Goal: Find specific page/section: Find specific page/section

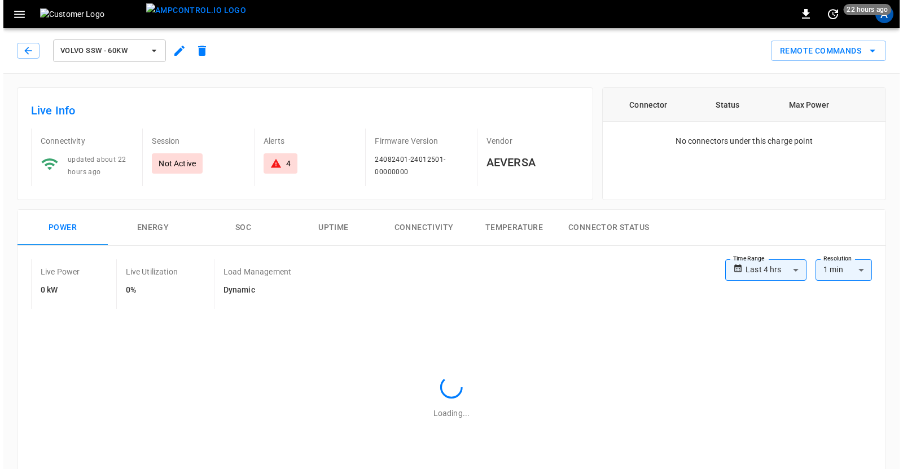
scroll to position [468, 0]
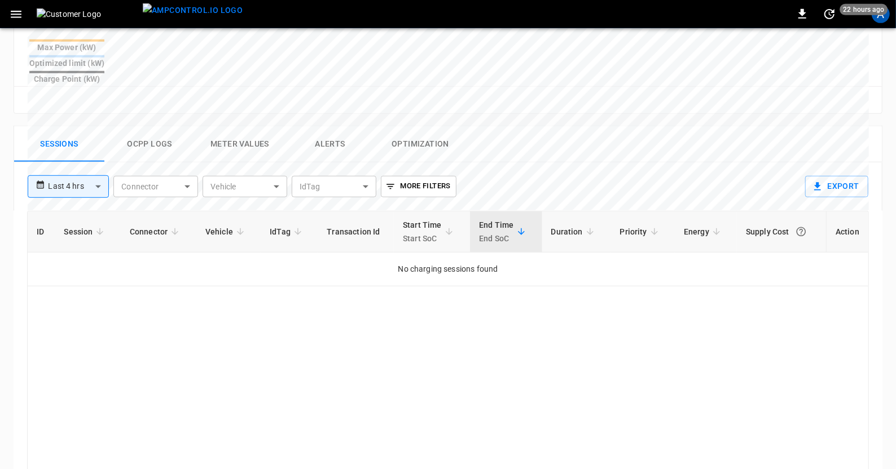
click at [877, 15] on div "A" at bounding box center [881, 14] width 18 height 18
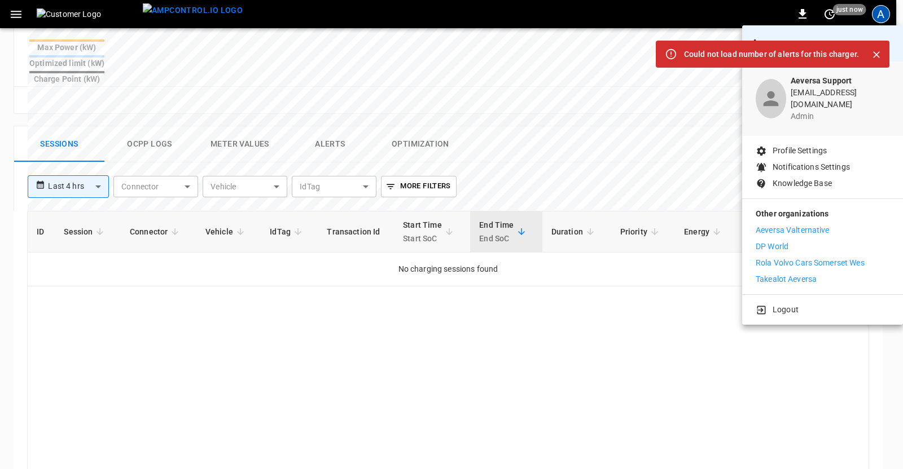
click at [780, 274] on p "Takealot Aeversa" at bounding box center [786, 280] width 61 height 12
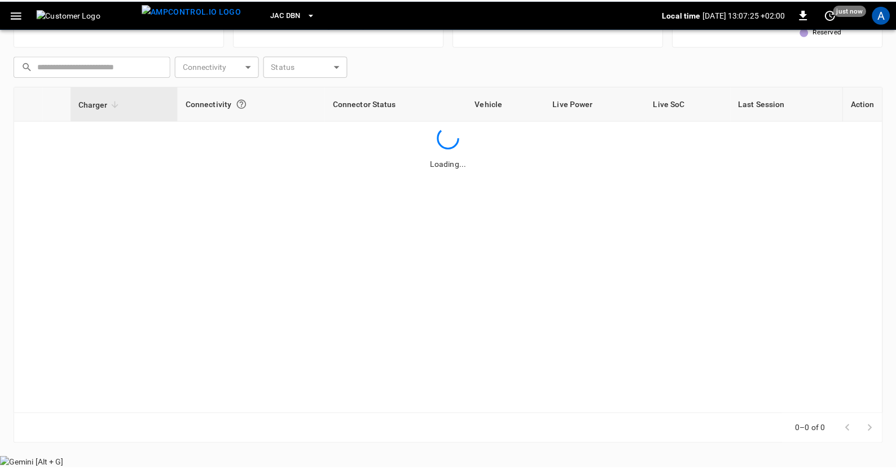
scroll to position [127, 0]
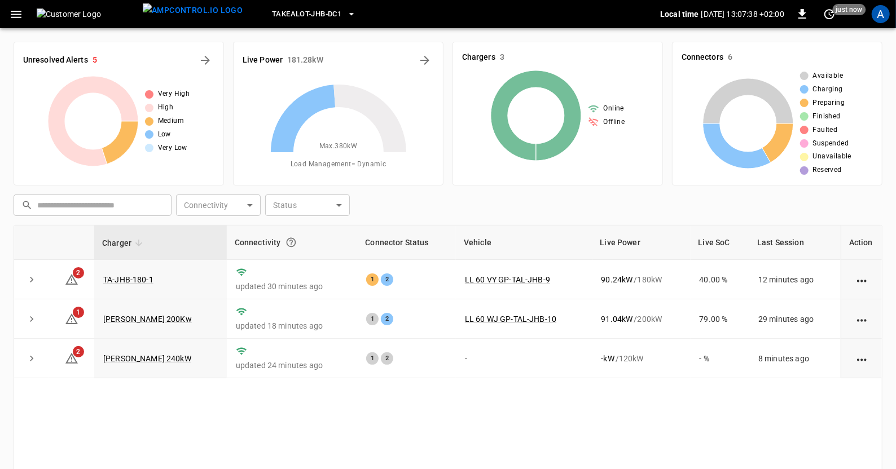
click at [120, 362] on link "TAL R 240kW" at bounding box center [147, 358] width 88 height 9
